Goal: Information Seeking & Learning: Learn about a topic

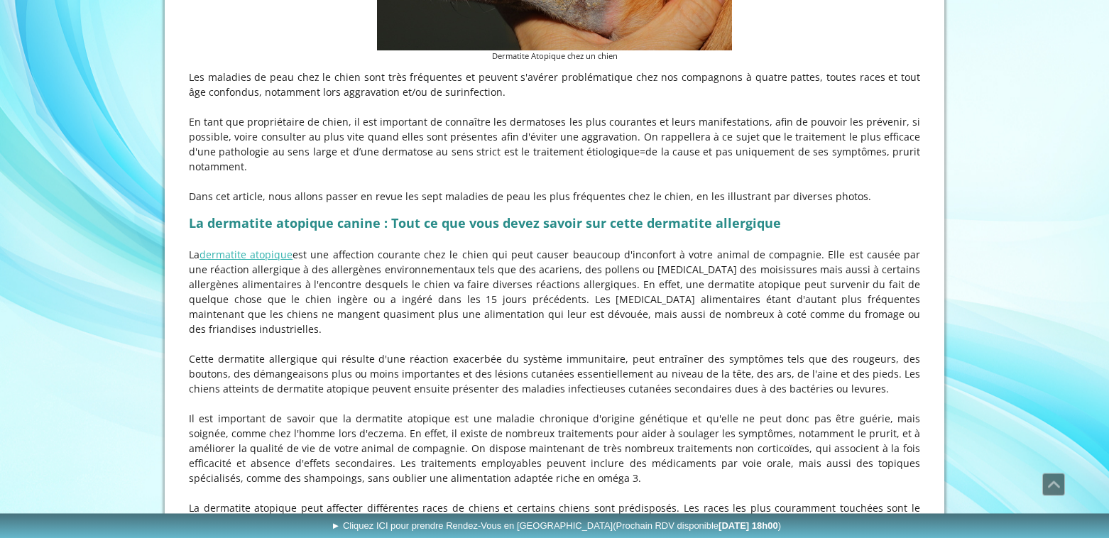
scroll to position [571, 0]
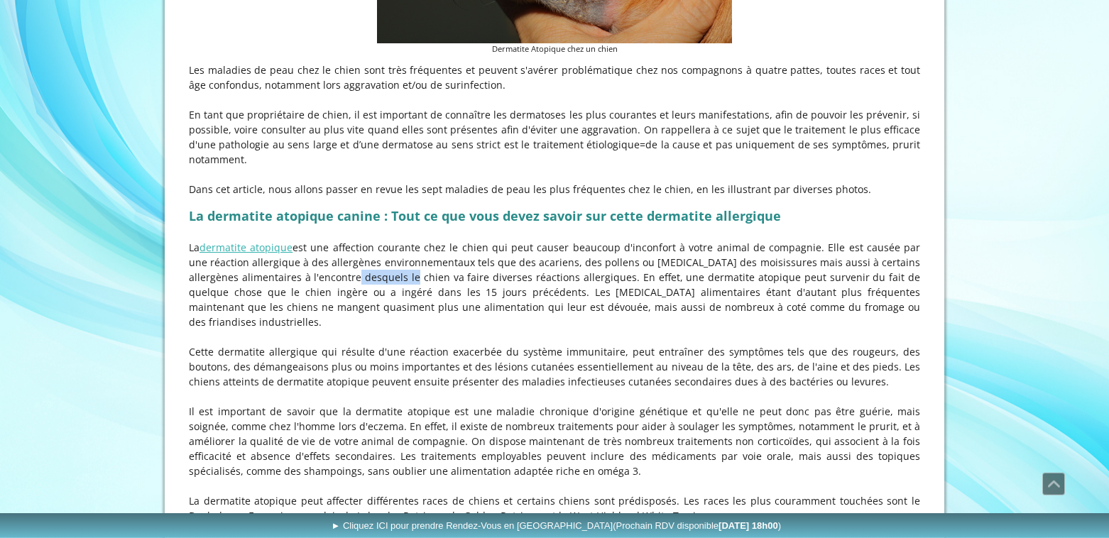
drag, startPoint x: 338, startPoint y: 296, endPoint x: 388, endPoint y: 293, distance: 50.5
click at [388, 293] on p "La dermatite atopique est une affection courante chez le chien qui peut causer …" at bounding box center [554, 284] width 731 height 89
click at [280, 316] on p "La dermatite atopique est une affection courante chez le chien qui peut causer …" at bounding box center [554, 284] width 731 height 89
drag, startPoint x: 284, startPoint y: 312, endPoint x: 433, endPoint y: 312, distance: 149.1
click at [433, 312] on p "La dermatite atopique est une affection courante chez le chien qui peut causer …" at bounding box center [554, 284] width 731 height 89
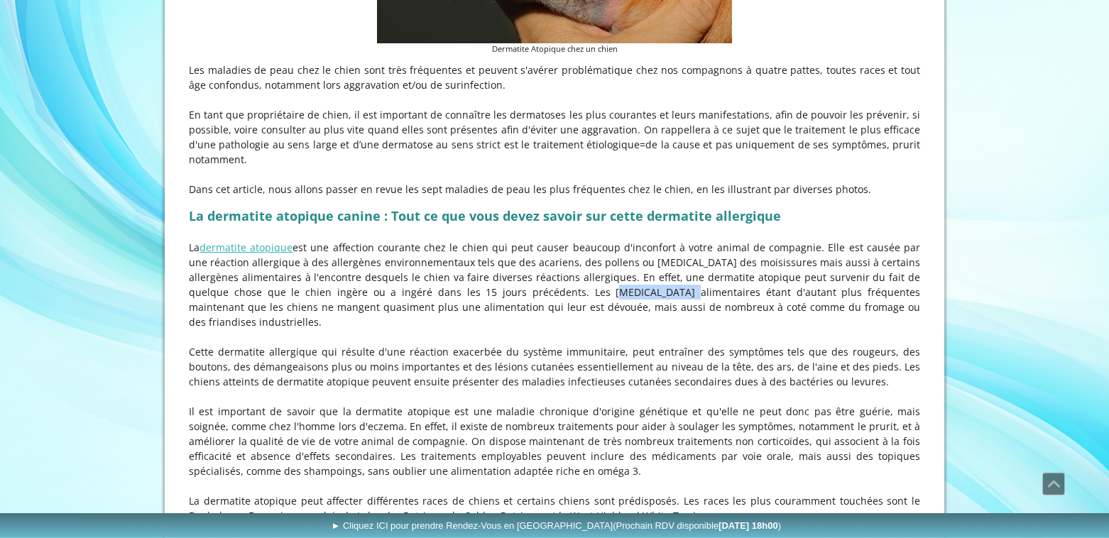
drag, startPoint x: 518, startPoint y: 308, endPoint x: 582, endPoint y: 307, distance: 63.9
click at [582, 307] on p "La dermatite atopique est une affection courante chez le chien qui peut causer …" at bounding box center [554, 284] width 731 height 89
drag, startPoint x: 294, startPoint y: 326, endPoint x: 432, endPoint y: 320, distance: 137.8
click at [432, 320] on p "La dermatite atopique est une affection courante chez le chien qui peut causer …" at bounding box center [554, 284] width 731 height 89
drag, startPoint x: 489, startPoint y: 328, endPoint x: 624, endPoint y: 325, distance: 134.9
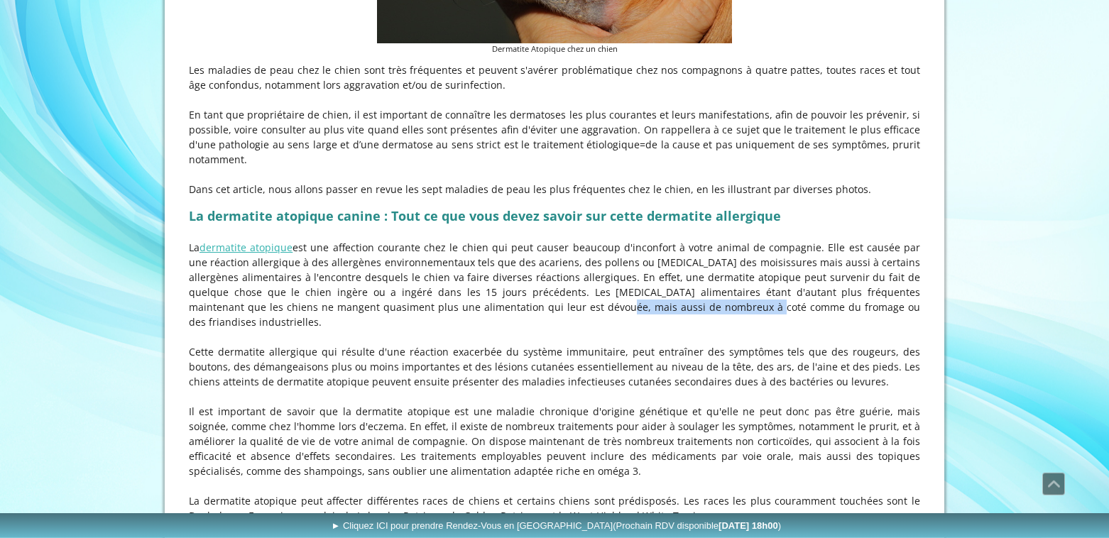
click at [624, 325] on p "La dermatite atopique est une affection courante chez le chien qui peut causer …" at bounding box center [554, 284] width 731 height 89
drag, startPoint x: 253, startPoint y: 354, endPoint x: 337, endPoint y: 351, distance: 83.8
click at [337, 351] on p "Cette dermatite allergique qui résulte d'une réaction exacerbée du système immu…" at bounding box center [554, 366] width 731 height 45
drag, startPoint x: 699, startPoint y: 350, endPoint x: 735, endPoint y: 353, distance: 35.6
click at [735, 353] on p "Cette dermatite allergique qui résulte d'une réaction exacerbée du système immu…" at bounding box center [554, 366] width 731 height 45
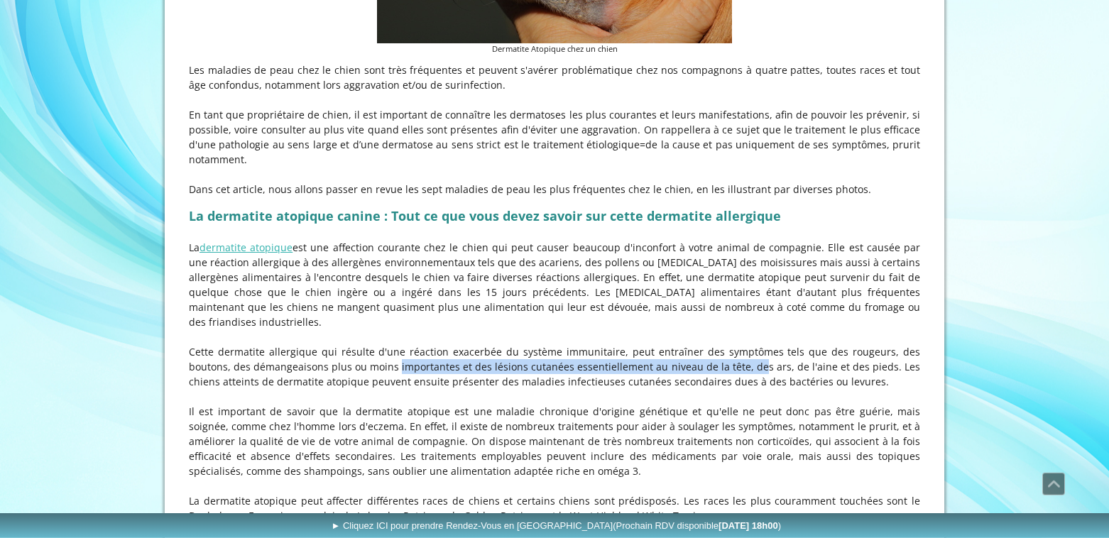
drag, startPoint x: 341, startPoint y: 369, endPoint x: 683, endPoint y: 369, distance: 342.2
click at [683, 369] on p "Cette dermatite allergique qui résulte d'une réaction exacerbée du système immu…" at bounding box center [554, 366] width 731 height 45
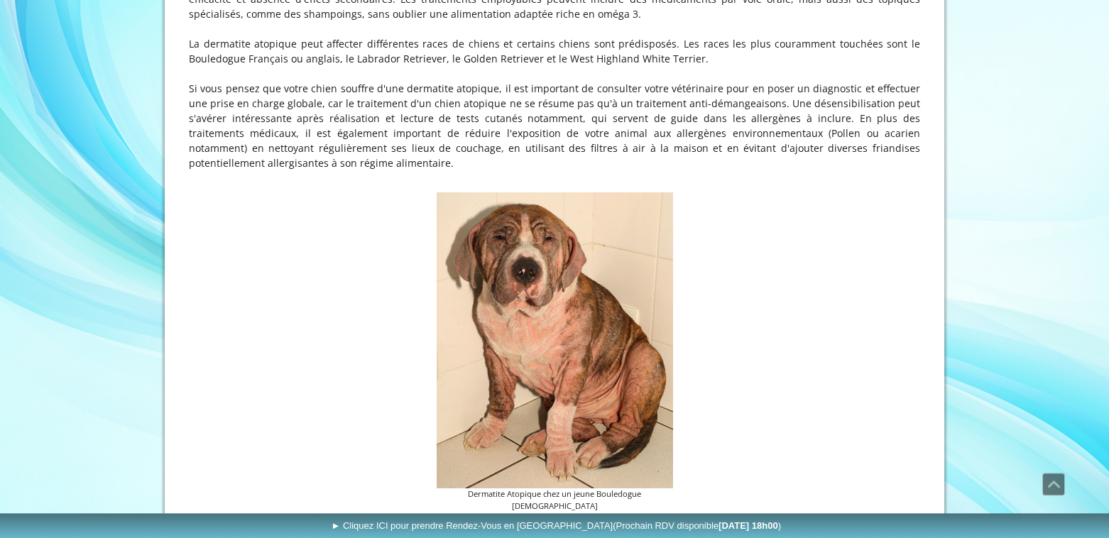
scroll to position [1081, 0]
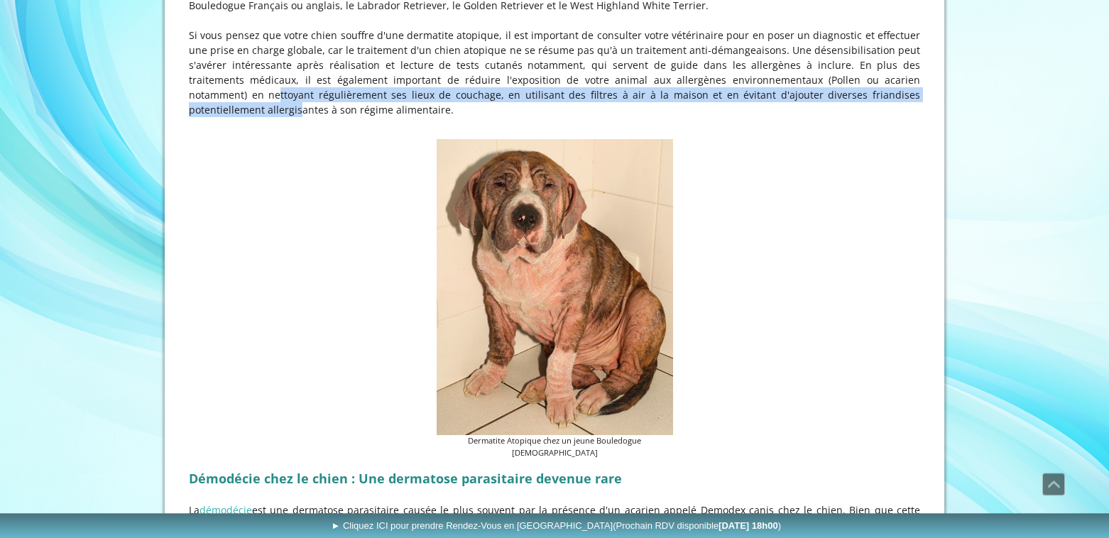
drag, startPoint x: 854, startPoint y: 85, endPoint x: 843, endPoint y: 101, distance: 19.3
click at [843, 101] on p "Si vous pensez que votre chien souffre d'une dermatite atopique, il est importa…" at bounding box center [554, 72] width 731 height 89
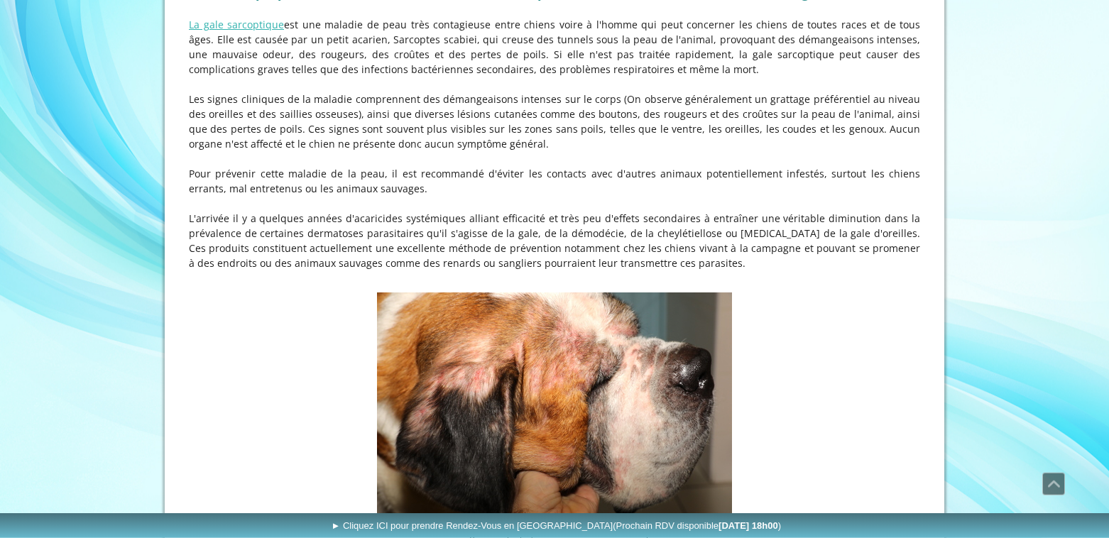
scroll to position [2048, 0]
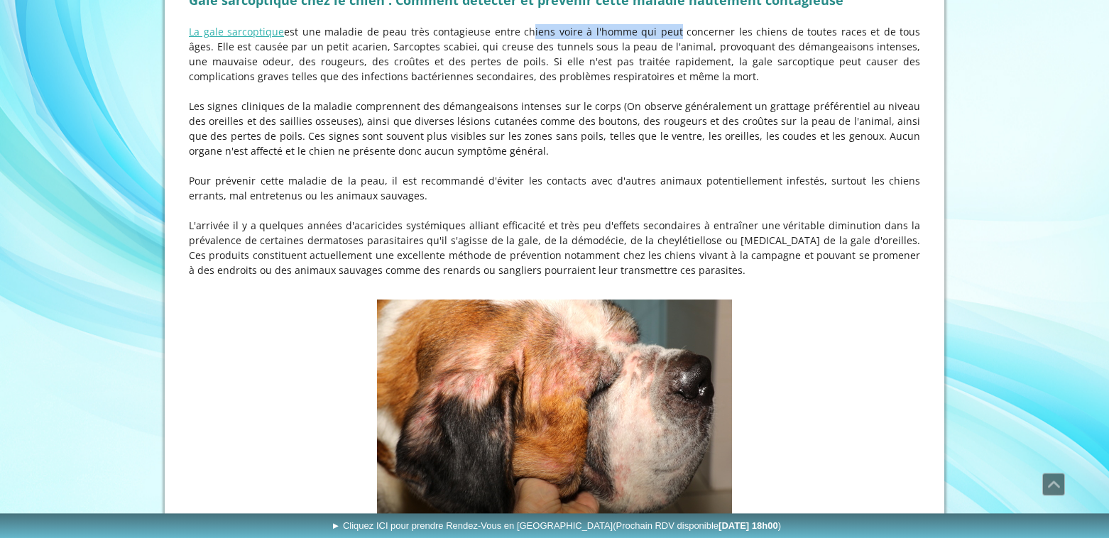
drag, startPoint x: 511, startPoint y: 21, endPoint x: 649, endPoint y: 21, distance: 137.7
click at [649, 24] on p "La gale sarcoptique est une maladie de peau très contagieuse entre chiens voire…" at bounding box center [554, 54] width 731 height 60
drag, startPoint x: 249, startPoint y: 40, endPoint x: 440, endPoint y: 35, distance: 191.0
click at [440, 35] on p "La gale sarcoptique est une maladie de peau très contagieuse entre chiens voire…" at bounding box center [554, 54] width 731 height 60
drag, startPoint x: 464, startPoint y: 36, endPoint x: 610, endPoint y: 42, distance: 145.7
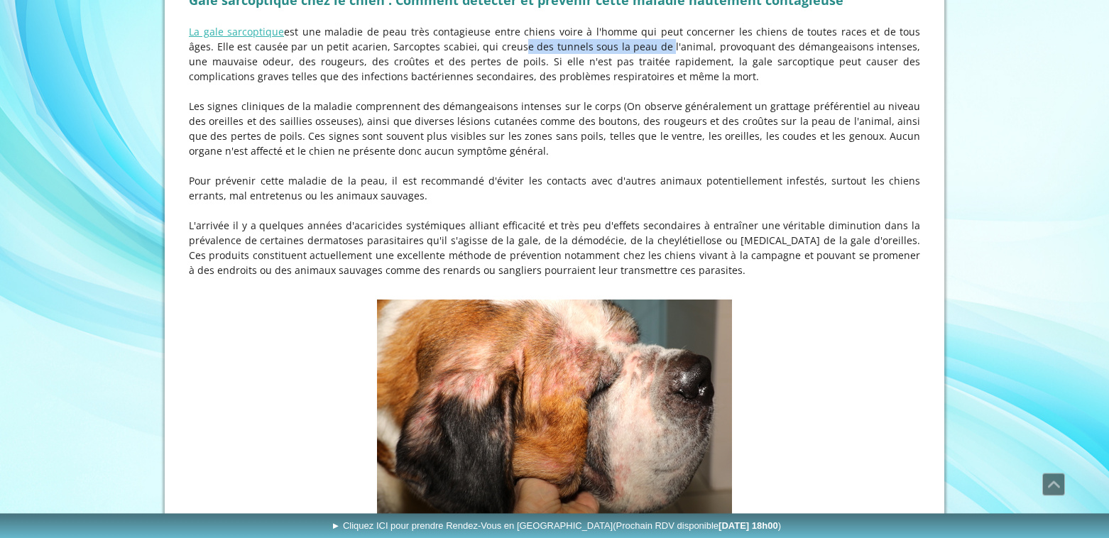
click at [610, 42] on p "La gale sarcoptique est une maladie de peau très contagieuse entre chiens voire…" at bounding box center [554, 54] width 731 height 60
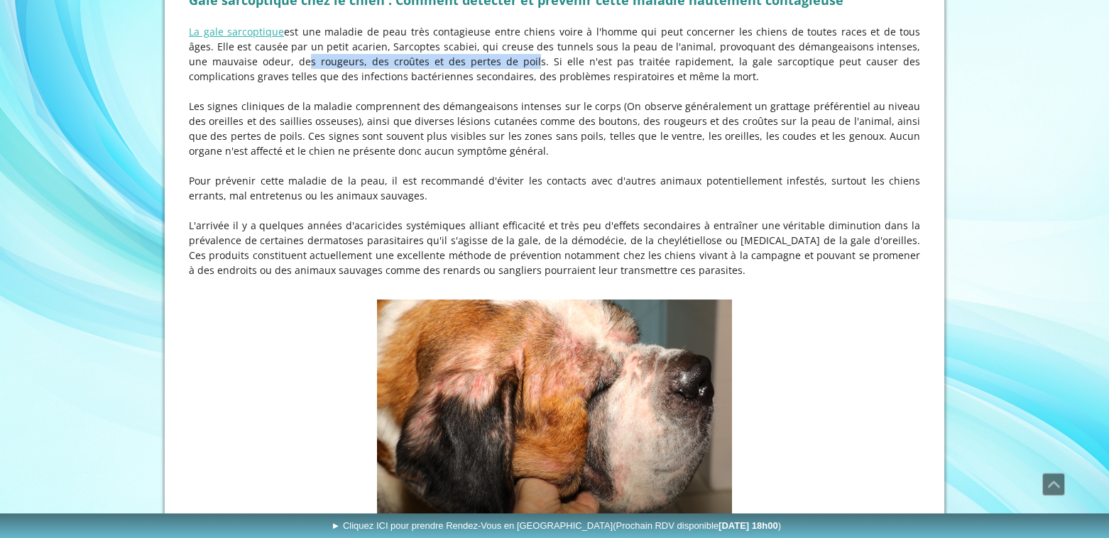
drag, startPoint x: 231, startPoint y: 57, endPoint x: 442, endPoint y: 50, distance: 211.7
click at [442, 50] on p "La gale sarcoptique est une maladie de peau très contagieuse entre chiens voire…" at bounding box center [554, 54] width 731 height 60
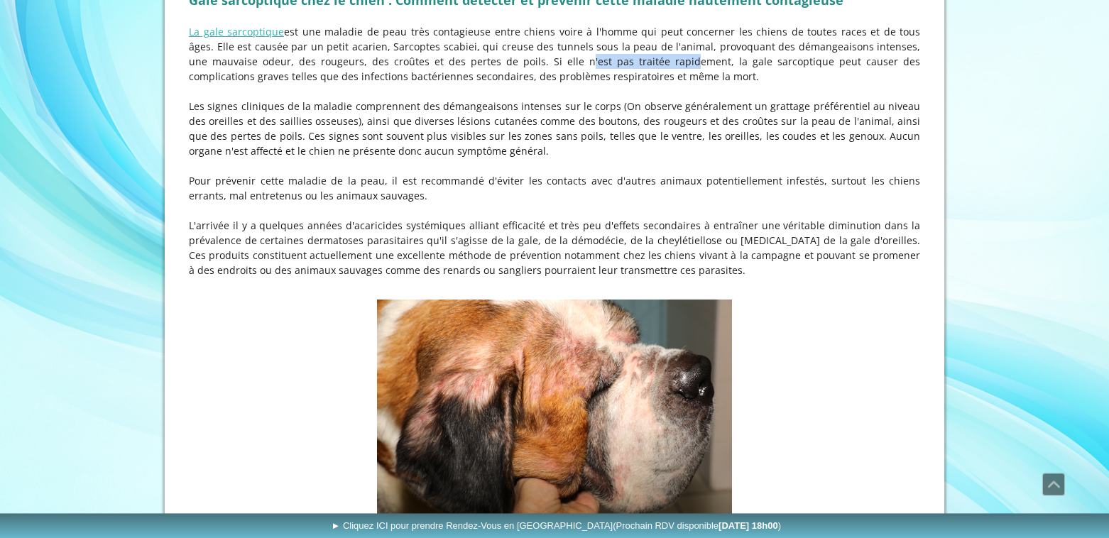
drag, startPoint x: 489, startPoint y: 50, endPoint x: 585, endPoint y: 52, distance: 95.9
click at [585, 52] on p "La gale sarcoptique est une maladie de peau très contagieuse entre chiens voire…" at bounding box center [554, 54] width 731 height 60
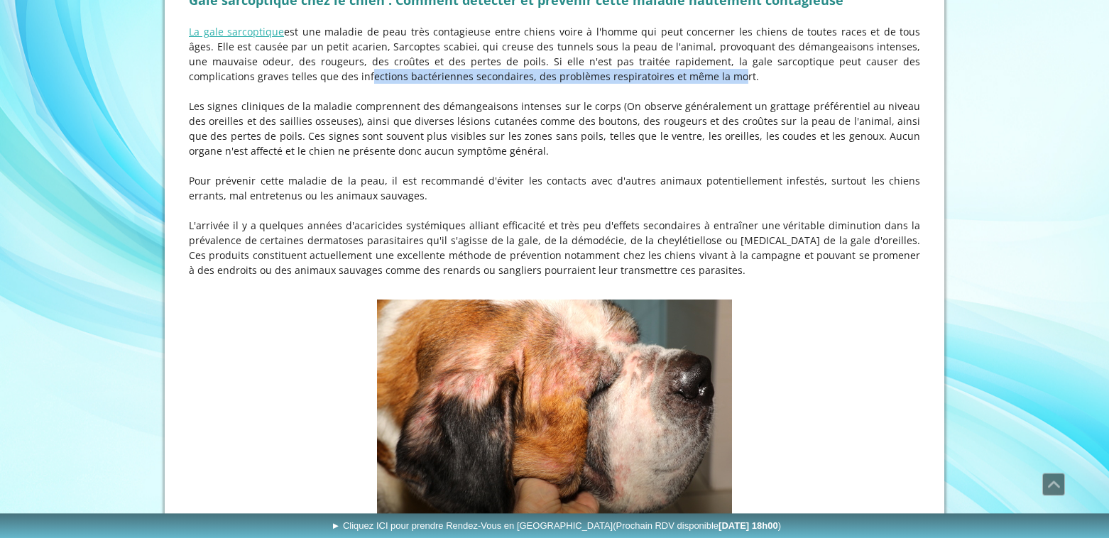
drag, startPoint x: 236, startPoint y: 68, endPoint x: 595, endPoint y: 64, distance: 358.6
click at [595, 64] on p "La gale sarcoptique est une maladie de peau très contagieuse entre chiens voire…" at bounding box center [554, 54] width 731 height 60
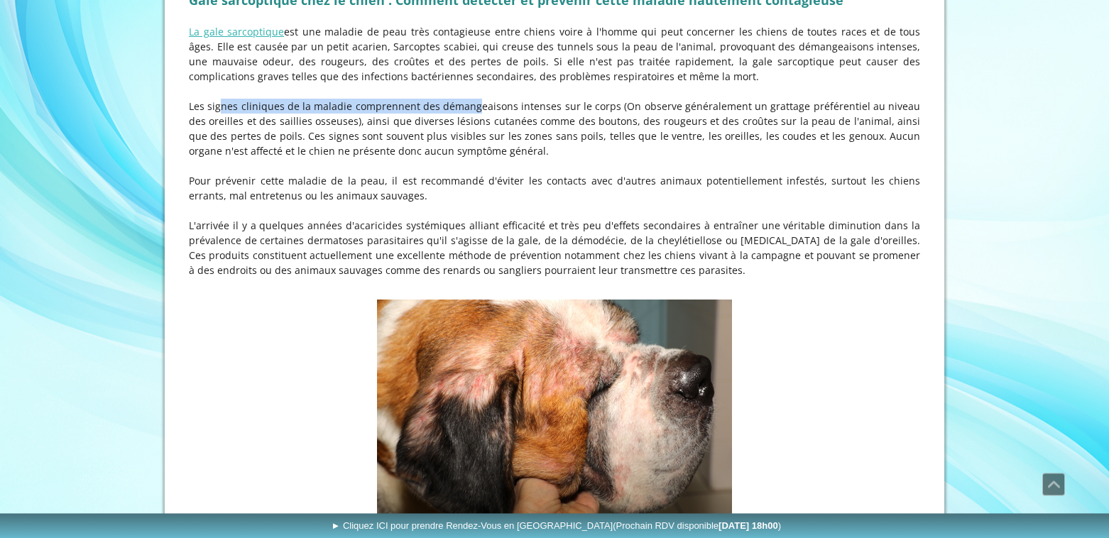
drag, startPoint x: 202, startPoint y: 94, endPoint x: 440, endPoint y: 96, distance: 238.6
click at [440, 99] on p "Les signes cliniques de la maladie comprennent des démangeaisons intenses sur l…" at bounding box center [554, 129] width 731 height 60
drag, startPoint x: 246, startPoint y: 113, endPoint x: 285, endPoint y: 112, distance: 39.1
click at [285, 112] on p "Les signes cliniques de la maladie comprennent des démangeaisons intenses sur l…" at bounding box center [554, 129] width 731 height 60
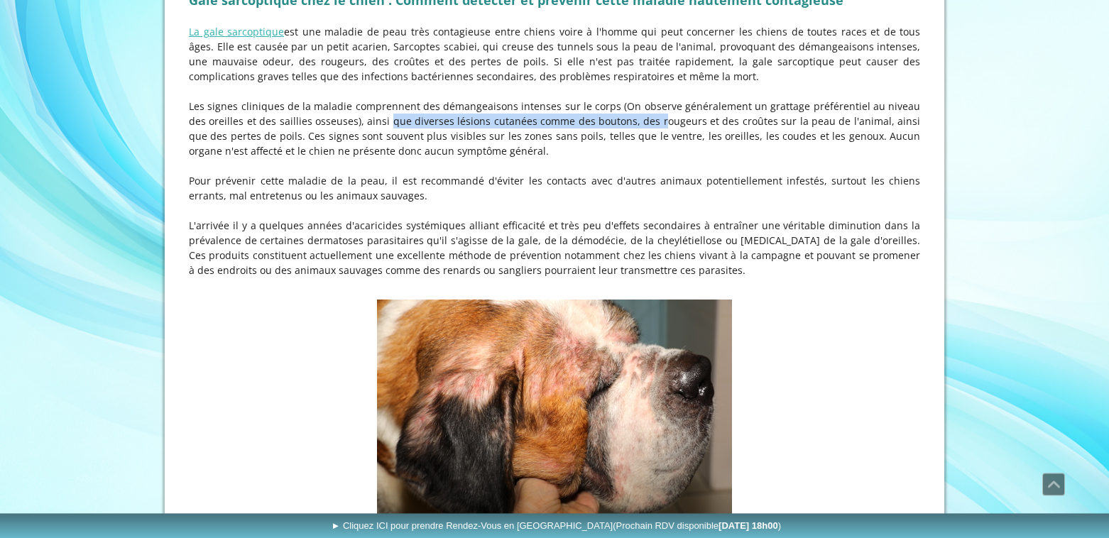
drag, startPoint x: 365, startPoint y: 111, endPoint x: 610, endPoint y: 116, distance: 245.0
click at [610, 116] on p "Les signes cliniques de la maladie comprennent des démangeaisons intenses sur l…" at bounding box center [554, 129] width 731 height 60
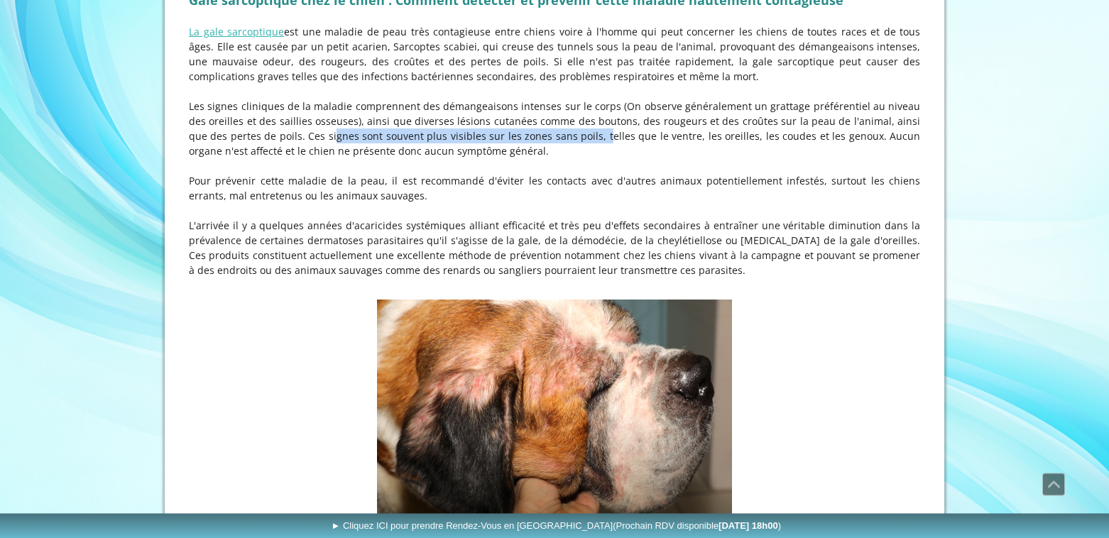
drag, startPoint x: 270, startPoint y: 128, endPoint x: 543, endPoint y: 129, distance: 272.6
click at [543, 129] on p "Les signes cliniques de la maladie comprennent des démangeaisons intenses sur l…" at bounding box center [554, 129] width 731 height 60
drag, startPoint x: 283, startPoint y: 141, endPoint x: 376, endPoint y: 140, distance: 93.7
click at [376, 140] on p "Les signes cliniques de la maladie comprennent des démangeaisons intenses sur l…" at bounding box center [554, 129] width 731 height 60
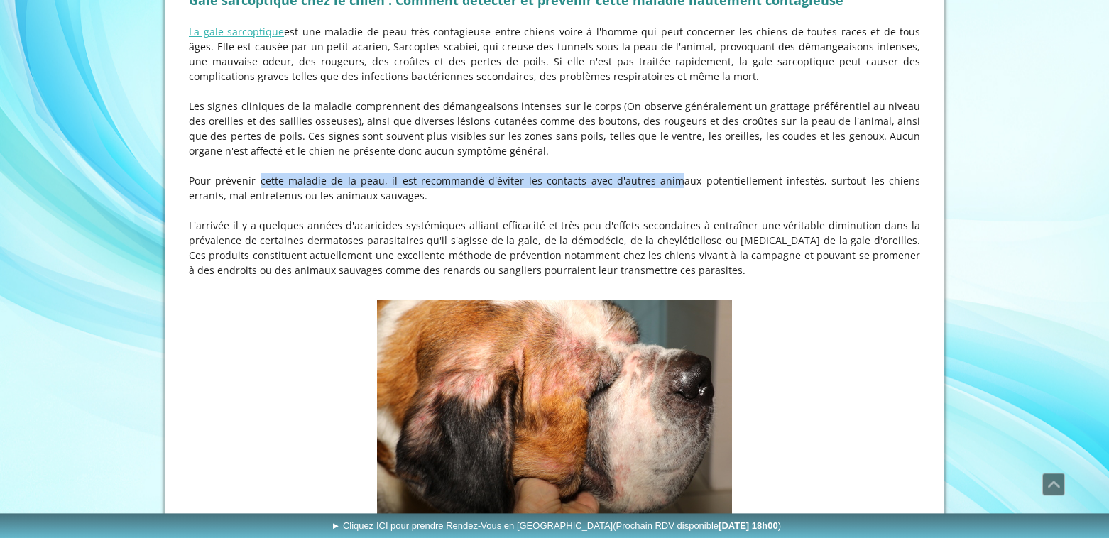
drag, startPoint x: 237, startPoint y: 171, endPoint x: 628, endPoint y: 170, distance: 391.2
click at [628, 173] on p "Pour prévenir cette maladie de la peau, il est recommandé d'éviter les contacts…" at bounding box center [554, 188] width 731 height 30
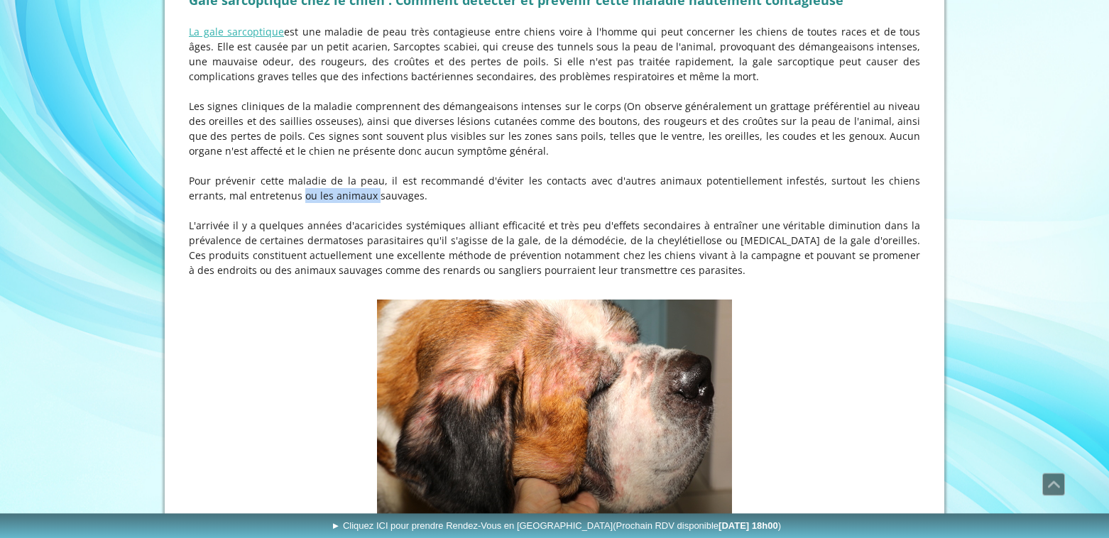
drag, startPoint x: 239, startPoint y: 187, endPoint x: 310, endPoint y: 187, distance: 71.0
click at [310, 187] on p "Pour prévenir cette maladie de la peau, il est recommandé d'éviter les contacts…" at bounding box center [554, 188] width 731 height 30
drag, startPoint x: 279, startPoint y: 213, endPoint x: 488, endPoint y: 217, distance: 209.5
click at [488, 218] on p "L'arrivée il y a quelques années d'acaricides systémiques alliant efficacité et…" at bounding box center [554, 248] width 731 height 60
drag, startPoint x: 584, startPoint y: 211, endPoint x: 618, endPoint y: 212, distance: 34.8
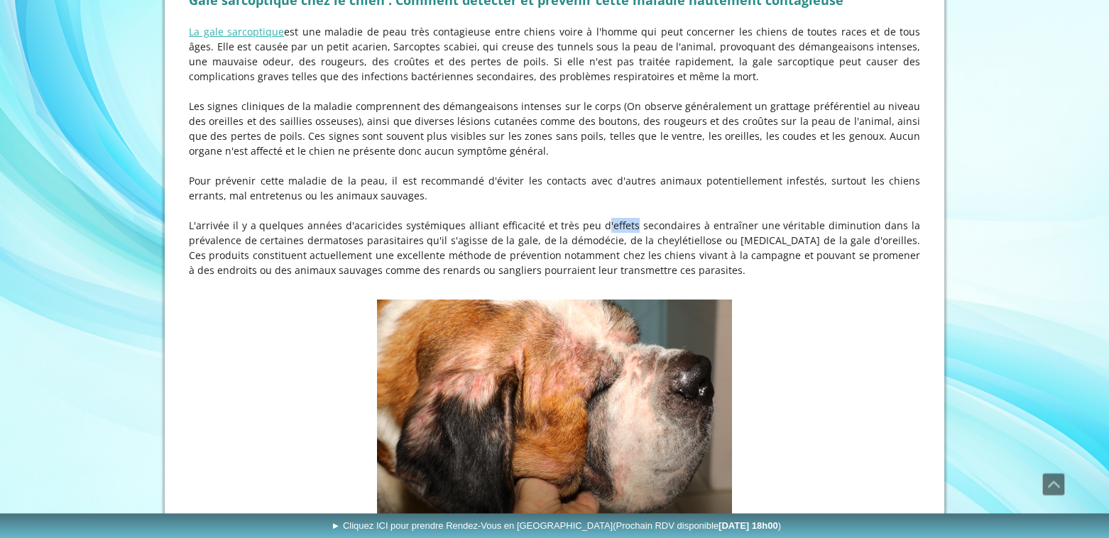
click at [618, 218] on p "L'arrivée il y a quelques années d'acaricides systémiques alliant efficacité et…" at bounding box center [554, 248] width 731 height 60
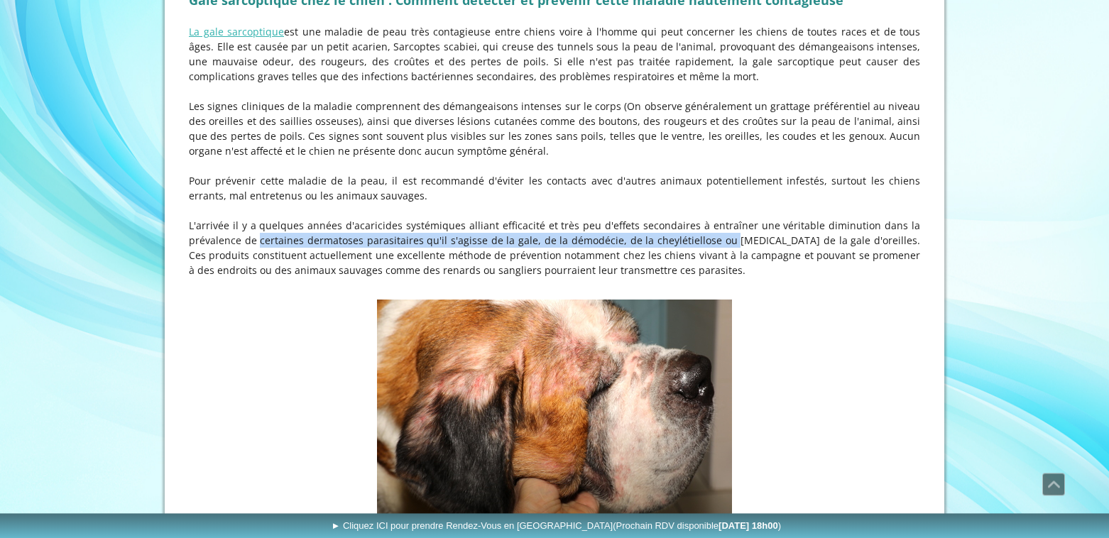
drag, startPoint x: 234, startPoint y: 232, endPoint x: 704, endPoint y: 231, distance: 470.7
click at [705, 231] on p "L'arrivée il y a quelques années d'acaricides systémiques alliant efficacité et…" at bounding box center [554, 248] width 731 height 60
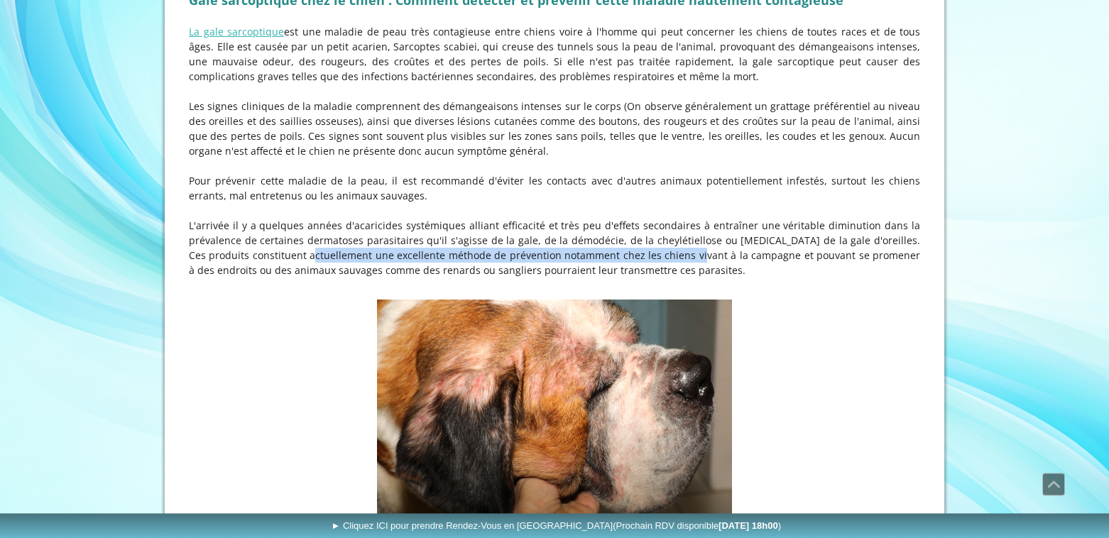
drag, startPoint x: 261, startPoint y: 246, endPoint x: 647, endPoint y: 245, distance: 385.5
click at [647, 245] on p "L'arrivée il y a quelques années d'acaricides systémiques alliant efficacité et…" at bounding box center [554, 248] width 731 height 60
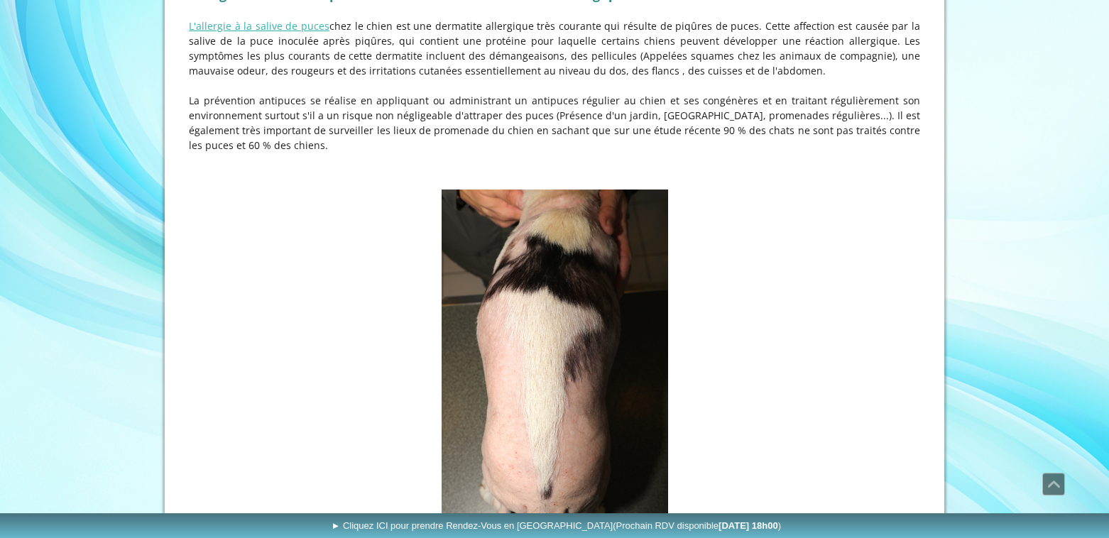
scroll to position [3106, 0]
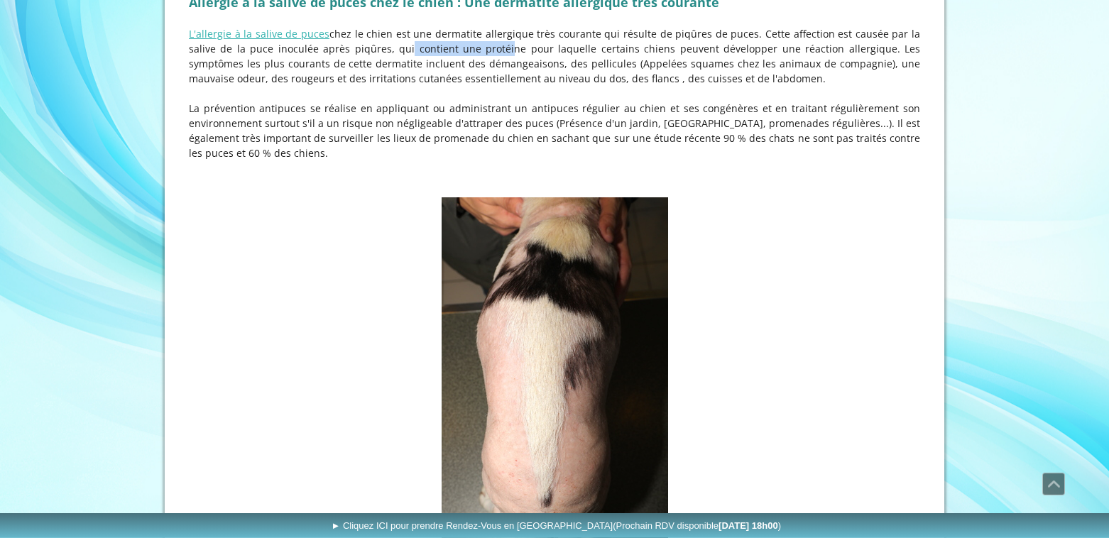
drag, startPoint x: 366, startPoint y: 40, endPoint x: 461, endPoint y: 41, distance: 94.4
click at [461, 41] on p "L'allergie à la salive de puces chez le chien est une dermatite allergique très…" at bounding box center [554, 56] width 731 height 60
drag, startPoint x: 307, startPoint y: 54, endPoint x: 504, endPoint y: 54, distance: 196.7
click at [504, 54] on p "L'allergie à la salive de puces chez le chien est une dermatite allergique très…" at bounding box center [554, 56] width 731 height 60
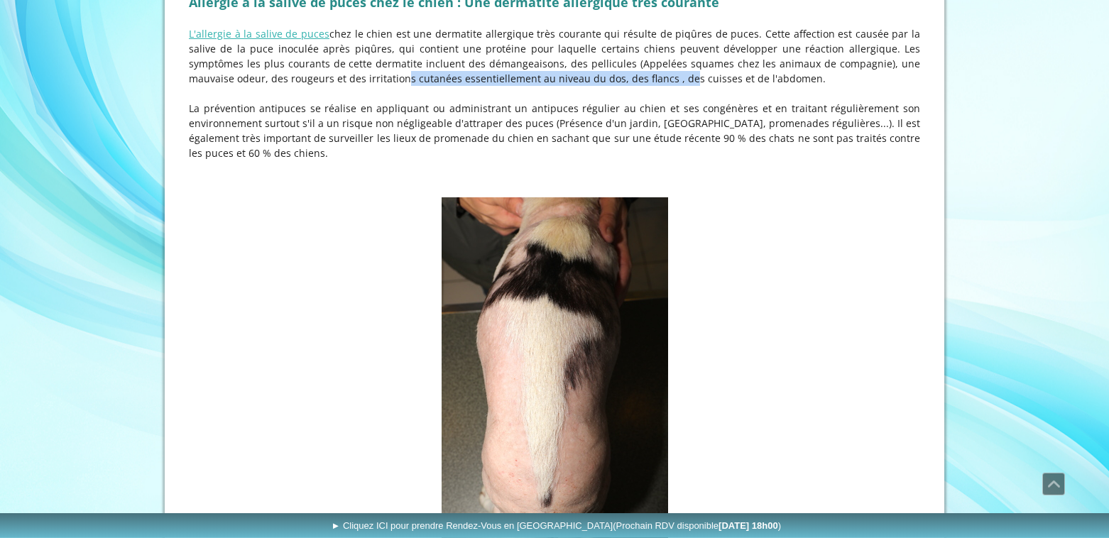
drag, startPoint x: 297, startPoint y: 69, endPoint x: 574, endPoint y: 66, distance: 276.2
click at [574, 66] on p "L'allergie à la salive de puces chez le chien est une dermatite allergique très…" at bounding box center [554, 56] width 731 height 60
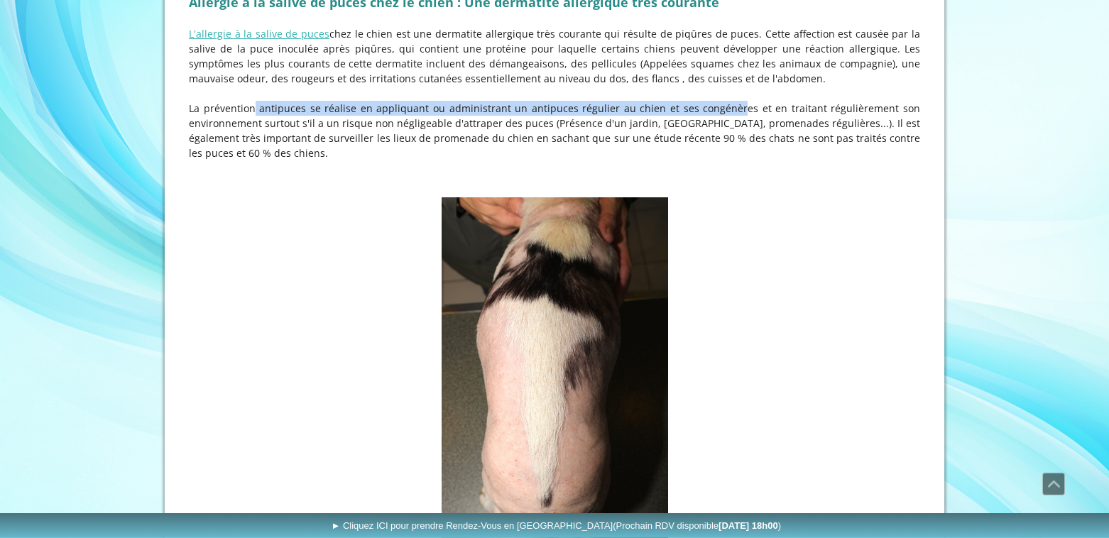
drag, startPoint x: 230, startPoint y: 98, endPoint x: 718, endPoint y: 99, distance: 487.7
click at [718, 101] on p "La prévention antipuces se réalise en appliquant ou administrant un antipuces r…" at bounding box center [554, 131] width 731 height 60
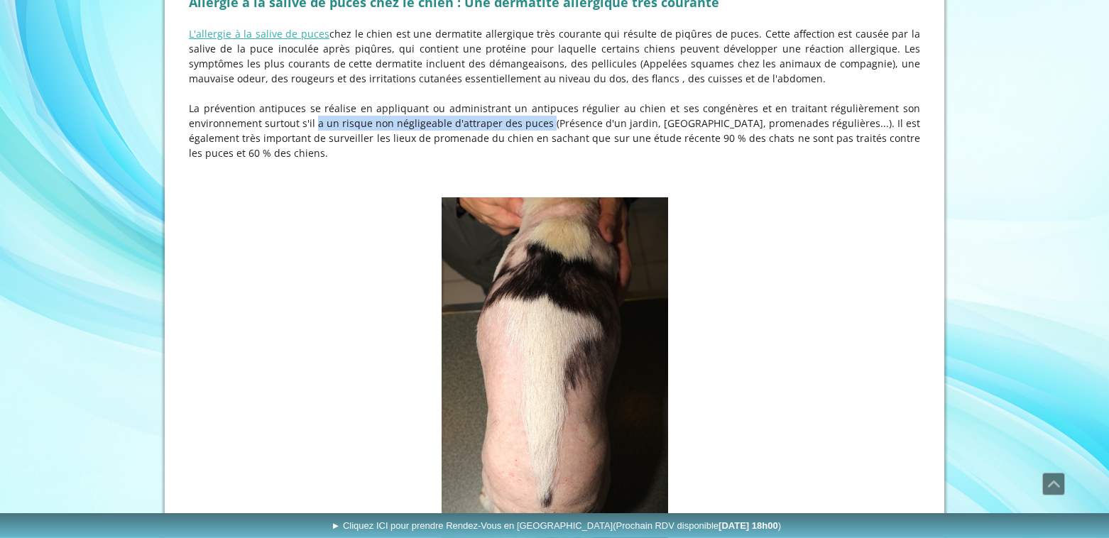
drag, startPoint x: 300, startPoint y: 114, endPoint x: 525, endPoint y: 113, distance: 224.4
click at [525, 113] on p "La prévention antipuces se réalise en appliquant ou administrant un antipuces r…" at bounding box center [554, 131] width 731 height 60
drag, startPoint x: 609, startPoint y: 111, endPoint x: 676, endPoint y: 111, distance: 66.7
click at [676, 111] on p "La prévention antipuces se réalise en appliquant ou administrant un antipuces r…" at bounding box center [554, 131] width 731 height 60
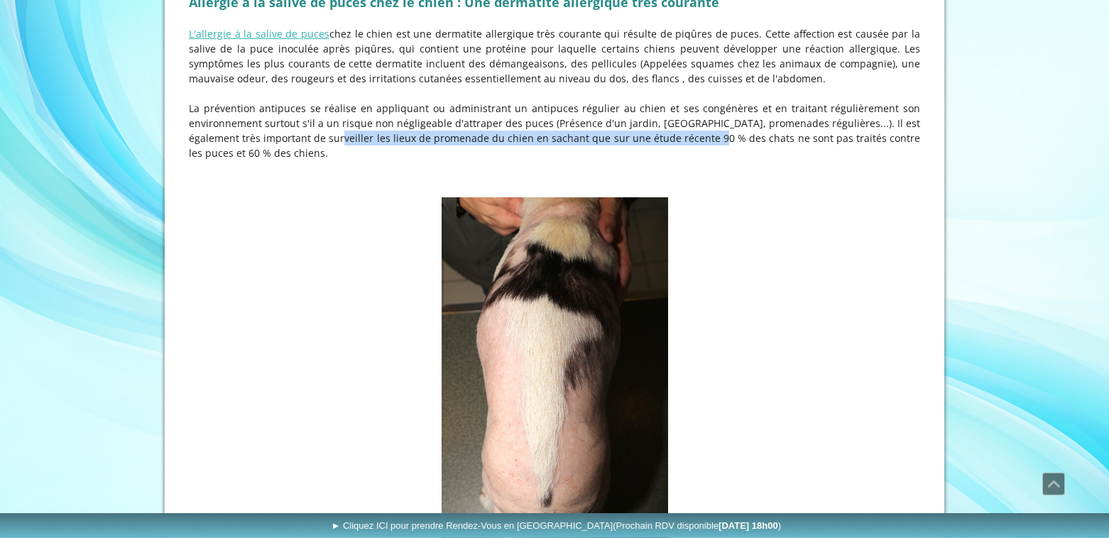
drag, startPoint x: 280, startPoint y: 129, endPoint x: 652, endPoint y: 127, distance: 372.0
click at [652, 127] on p "La prévention antipuces se réalise en appliquant ou administrant un antipuces r…" at bounding box center [554, 131] width 731 height 60
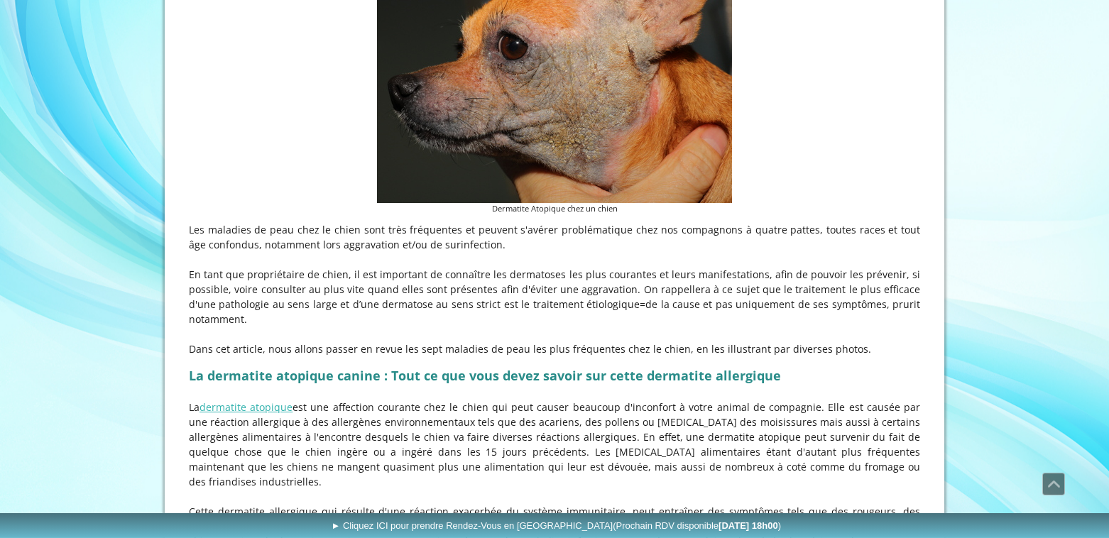
scroll to position [0, 0]
